Goal: Task Accomplishment & Management: Manage account settings

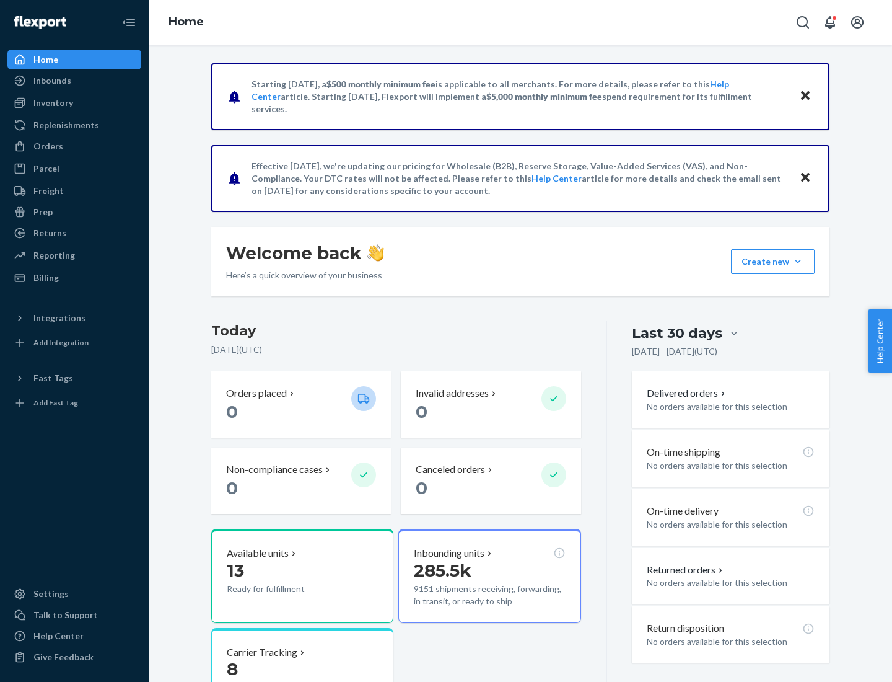
click at [64, 125] on div "Replenishments" at bounding box center [66, 125] width 66 height 12
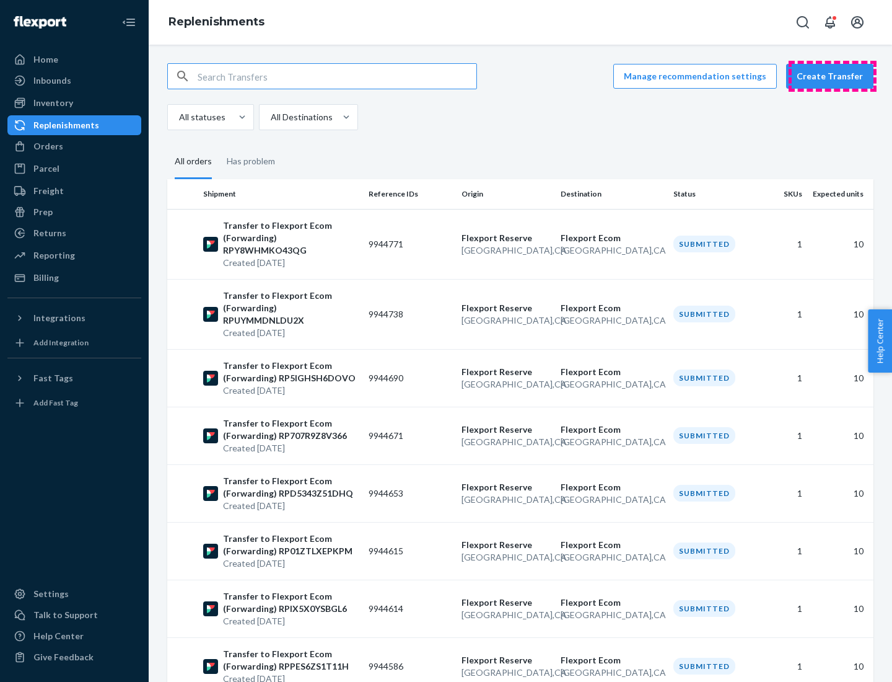
click at [833, 76] on button "Create Transfer" at bounding box center [829, 76] width 87 height 25
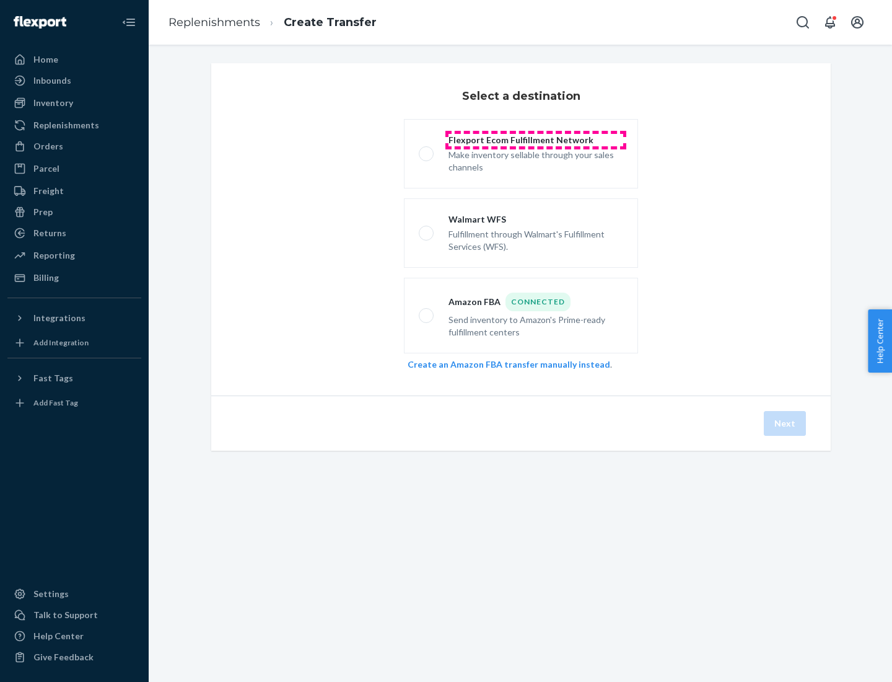
click at [536, 140] on div "Flexport Ecom Fulfillment Network" at bounding box center [536, 140] width 175 height 12
click at [427, 150] on input "Flexport Ecom Fulfillment Network Make inventory sellable through your sales ch…" at bounding box center [423, 154] width 8 height 8
radio input "true"
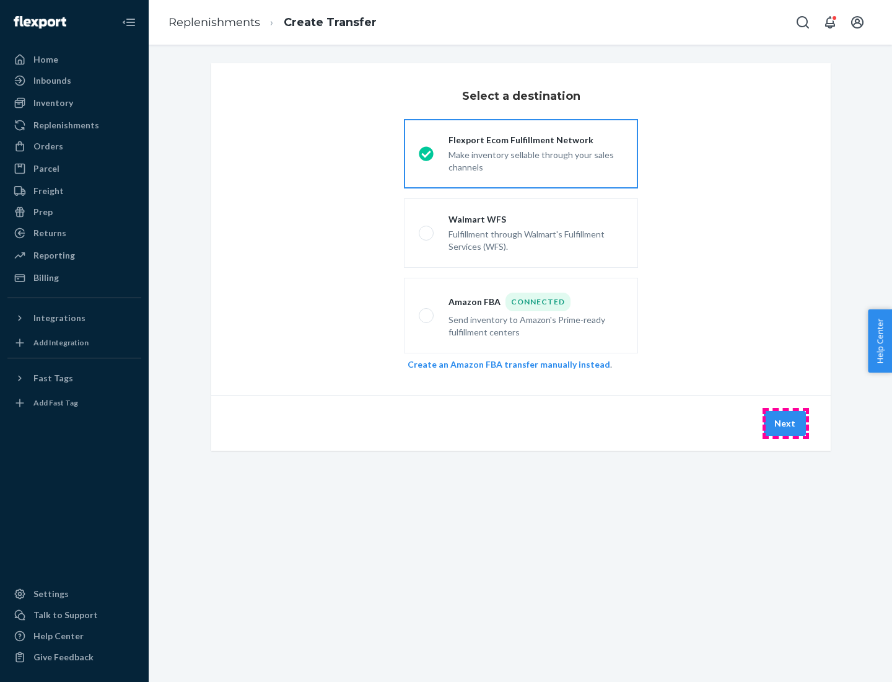
click at [786, 423] on button "Next" at bounding box center [785, 423] width 42 height 25
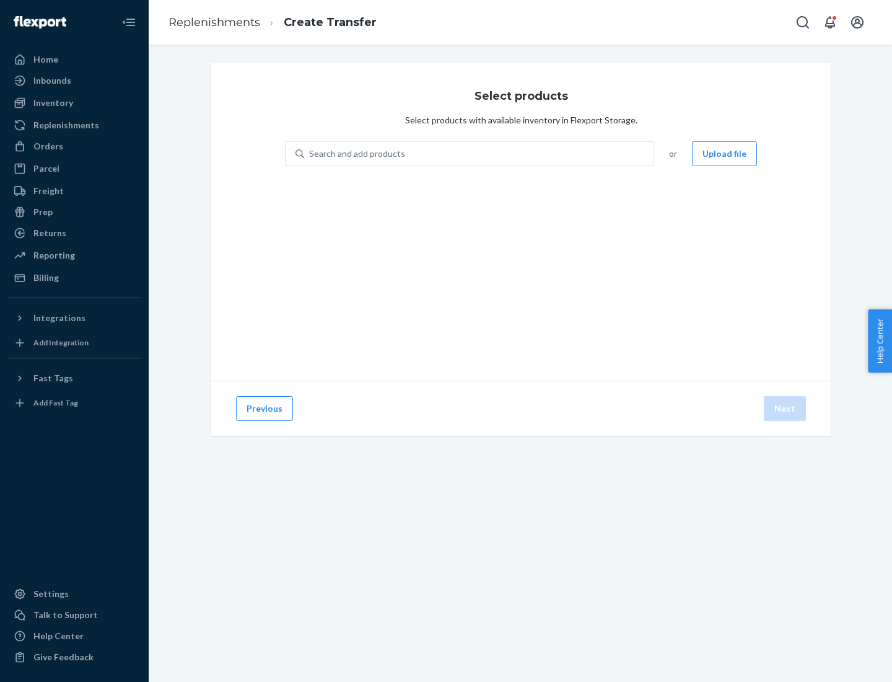
click at [726, 154] on button "Upload file" at bounding box center [724, 153] width 65 height 25
